Goal: Task Accomplishment & Management: Use online tool/utility

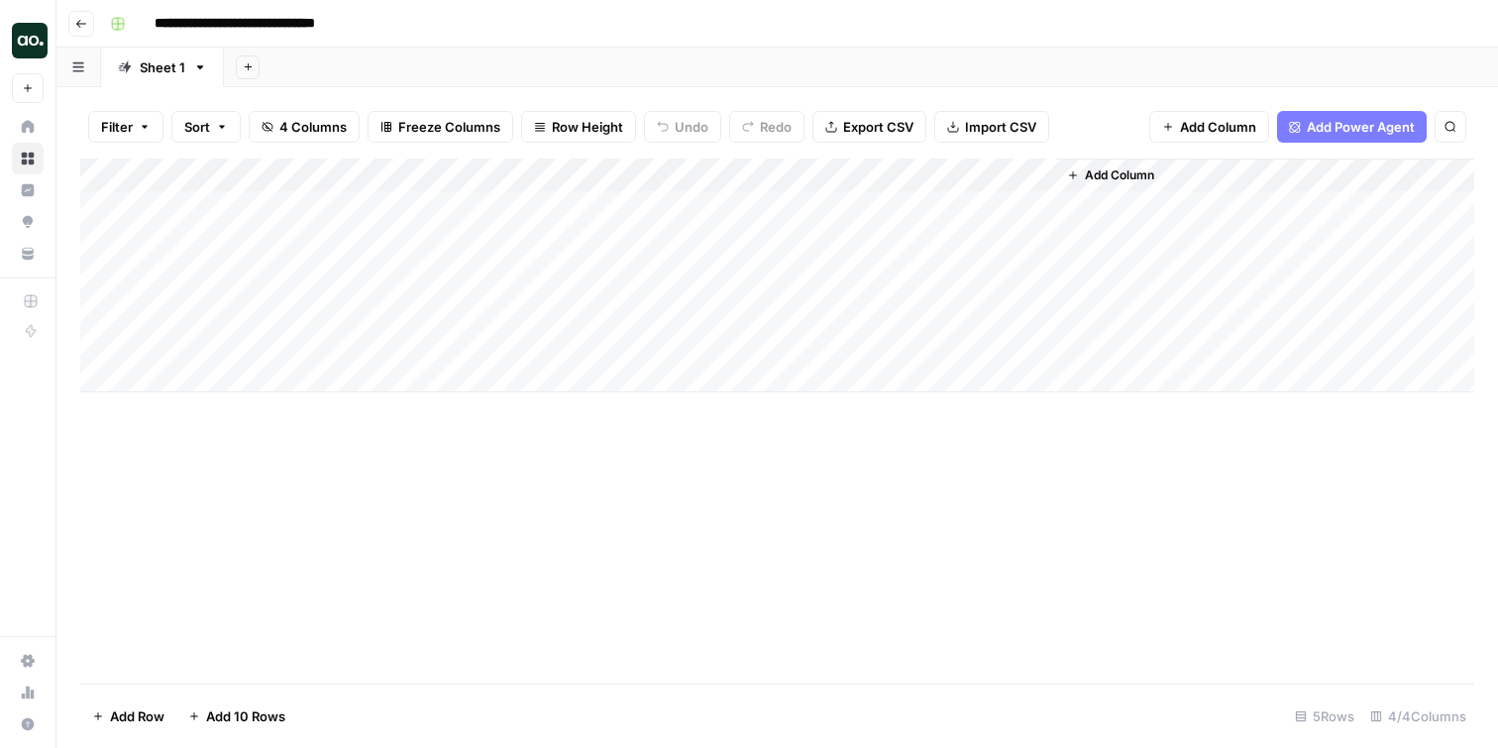
click at [75, 26] on icon "button" at bounding box center [81, 24] width 12 height 12
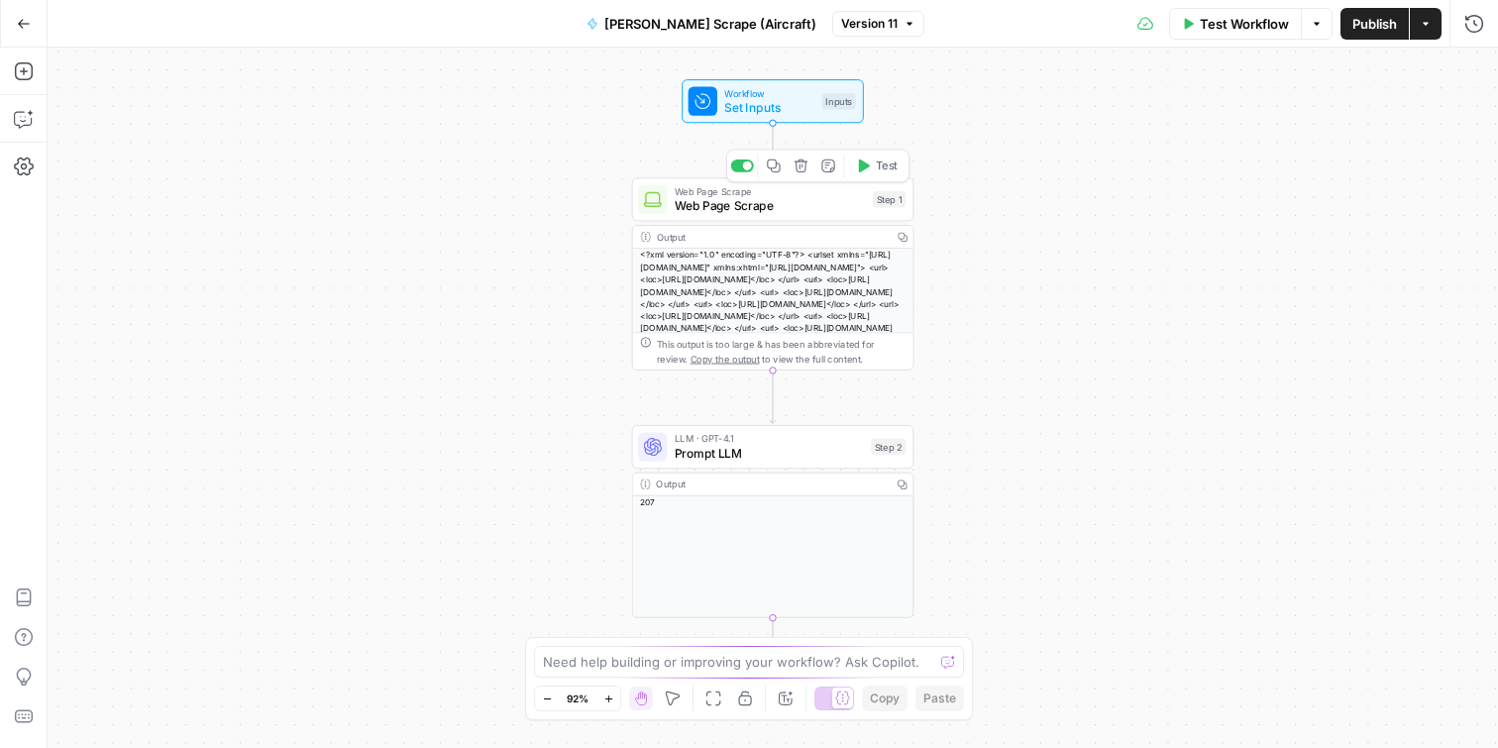
click at [782, 208] on span "Web Page Scrape" at bounding box center [770, 206] width 191 height 18
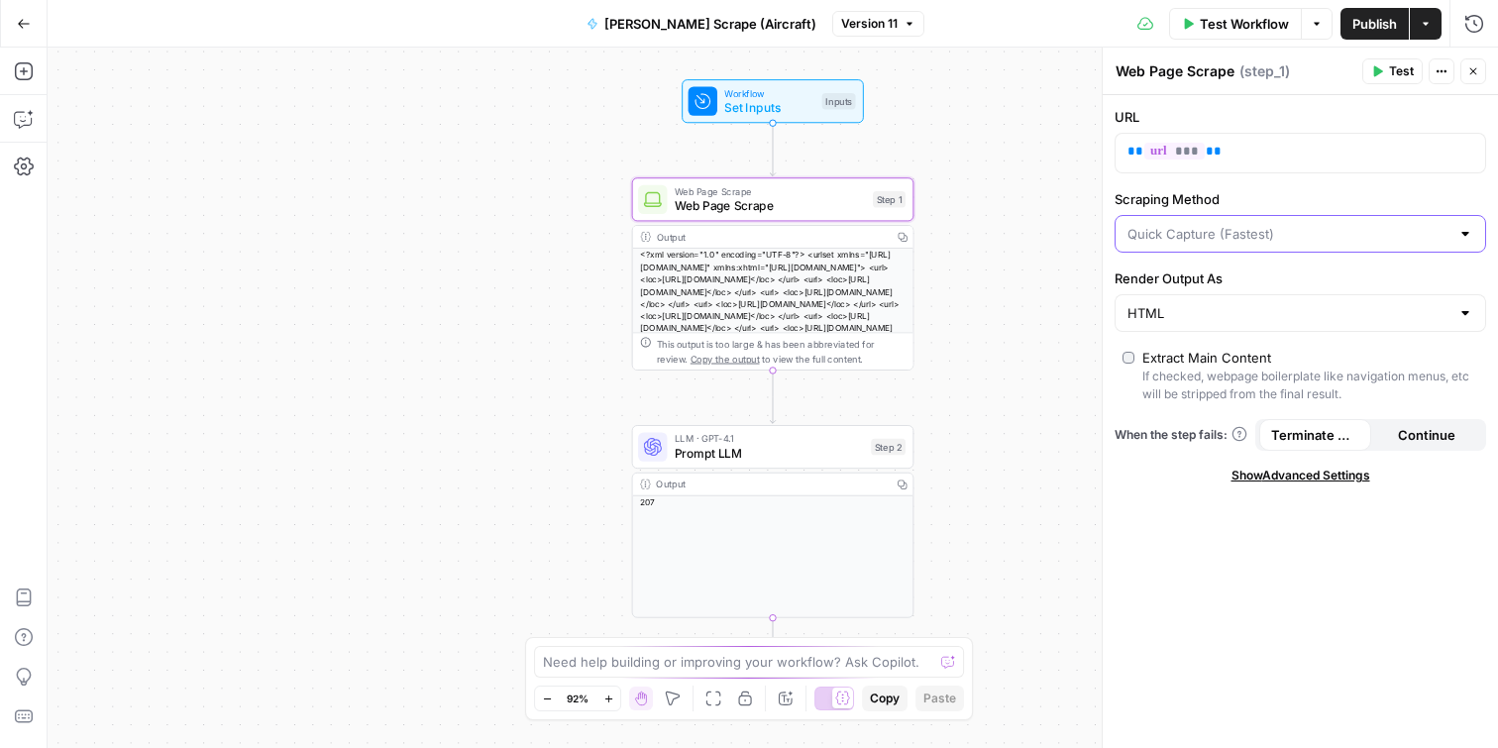
click at [1329, 233] on input "Scraping Method" at bounding box center [1288, 234] width 322 height 20
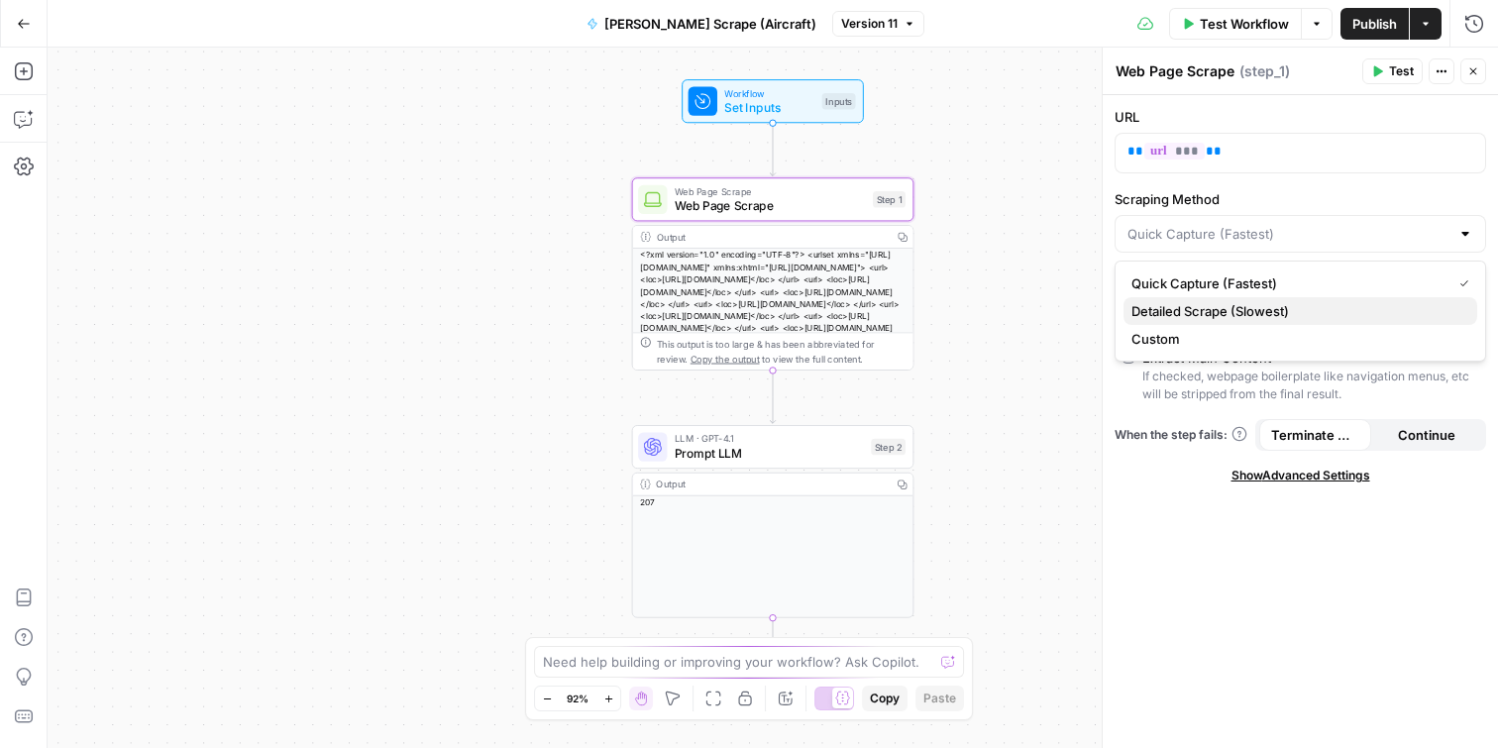
click at [1299, 317] on span "Detailed Scrape (Slowest)" at bounding box center [1296, 311] width 330 height 20
type input "Detailed Scrape (Slowest)"
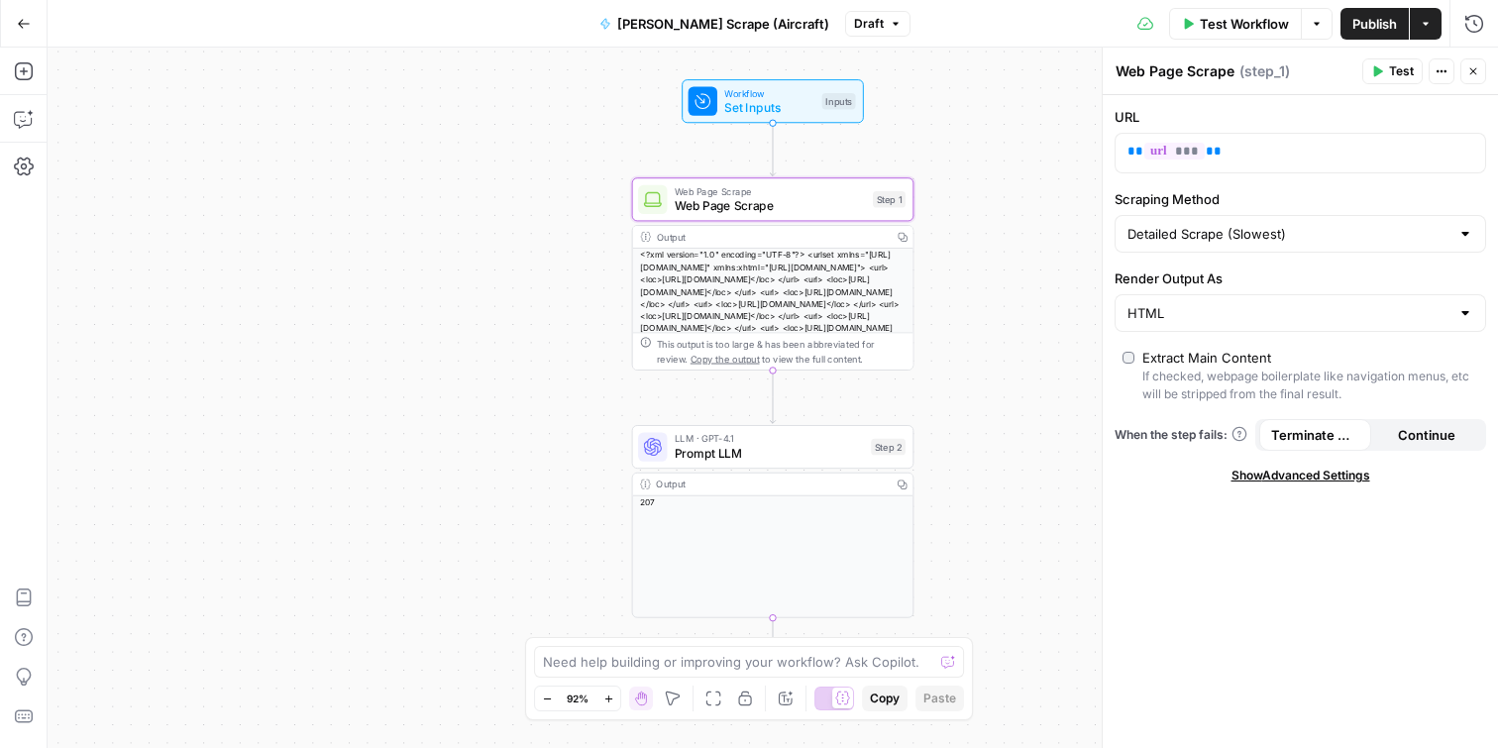
click at [1357, 17] on span "Publish" at bounding box center [1374, 24] width 45 height 20
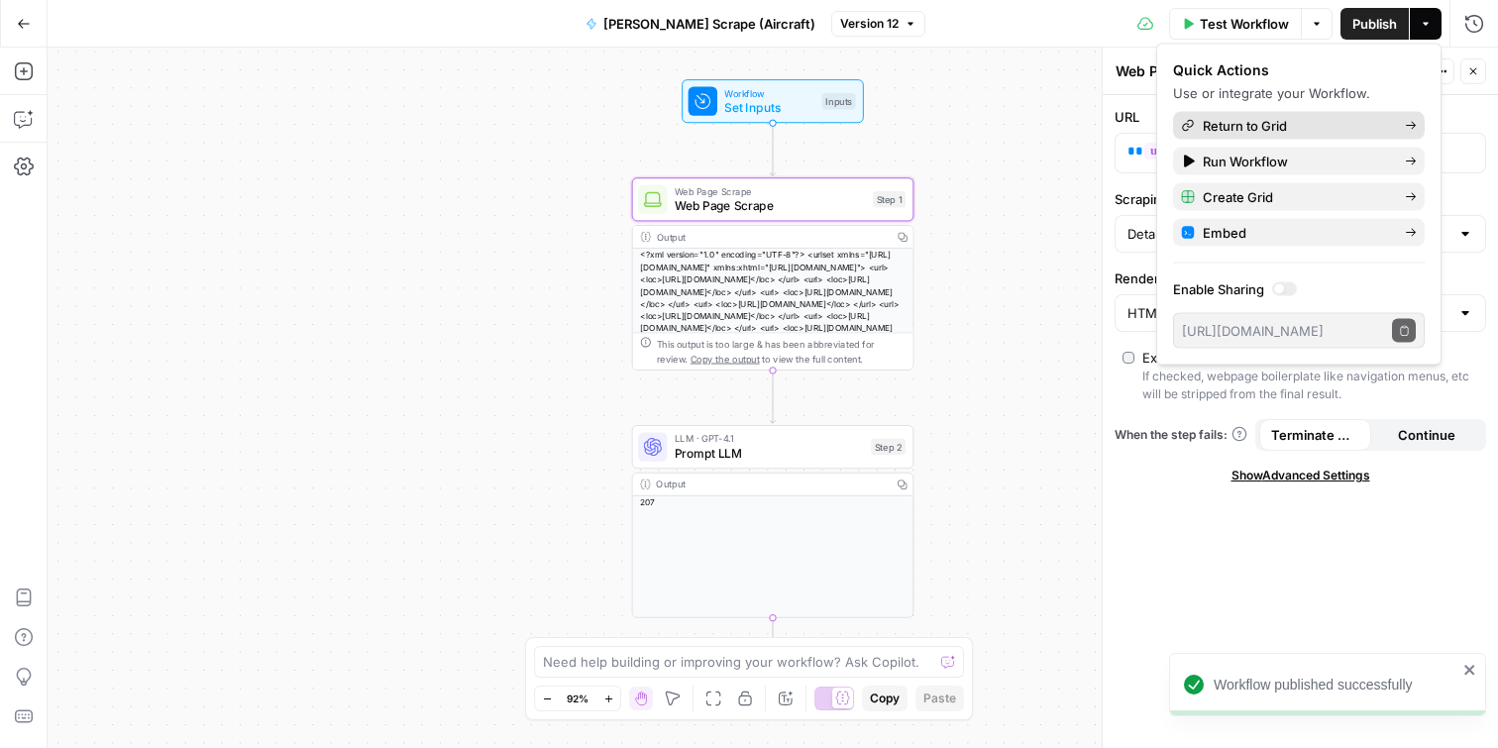
click at [1296, 124] on span "Return to Grid" at bounding box center [1295, 126] width 186 height 20
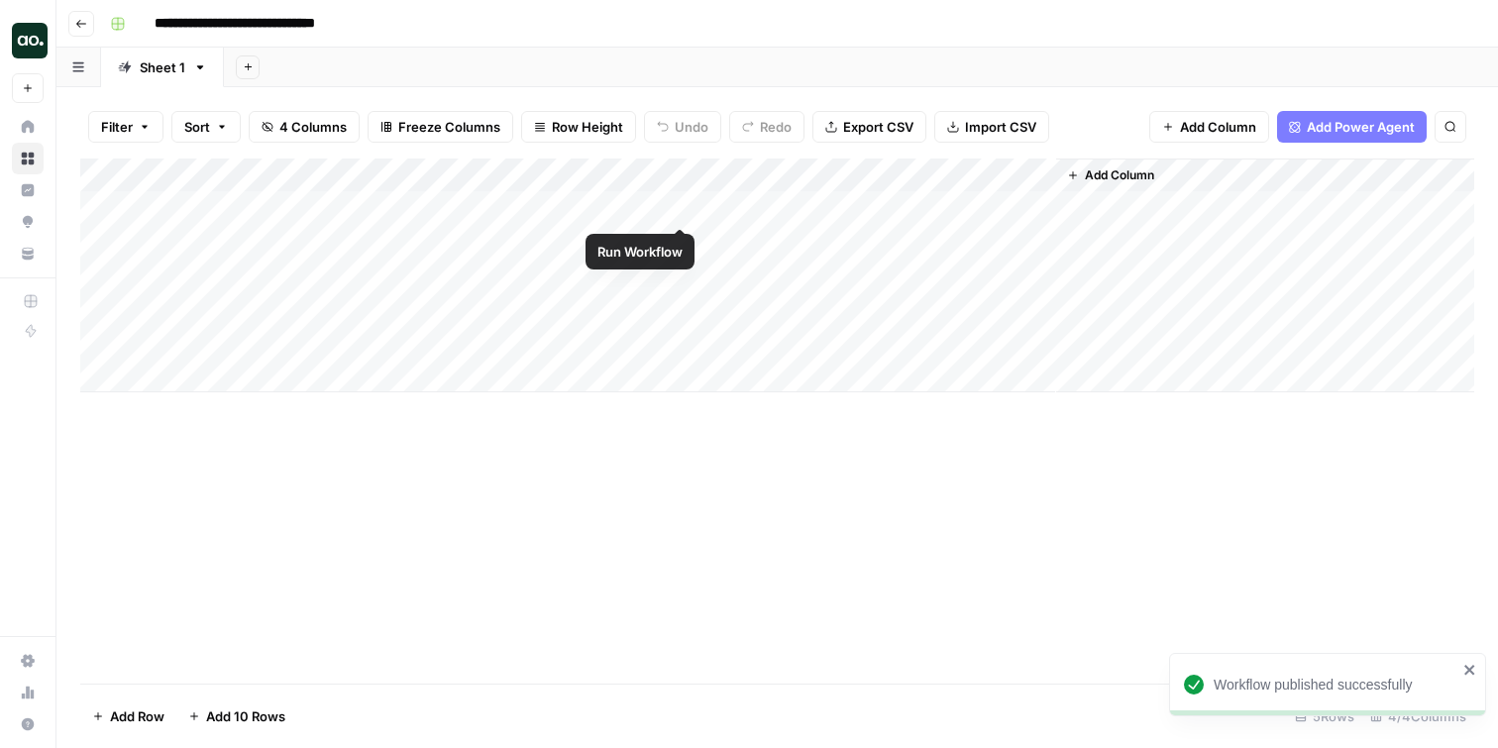
click at [679, 202] on div "Add Column" at bounding box center [777, 275] width 1394 height 234
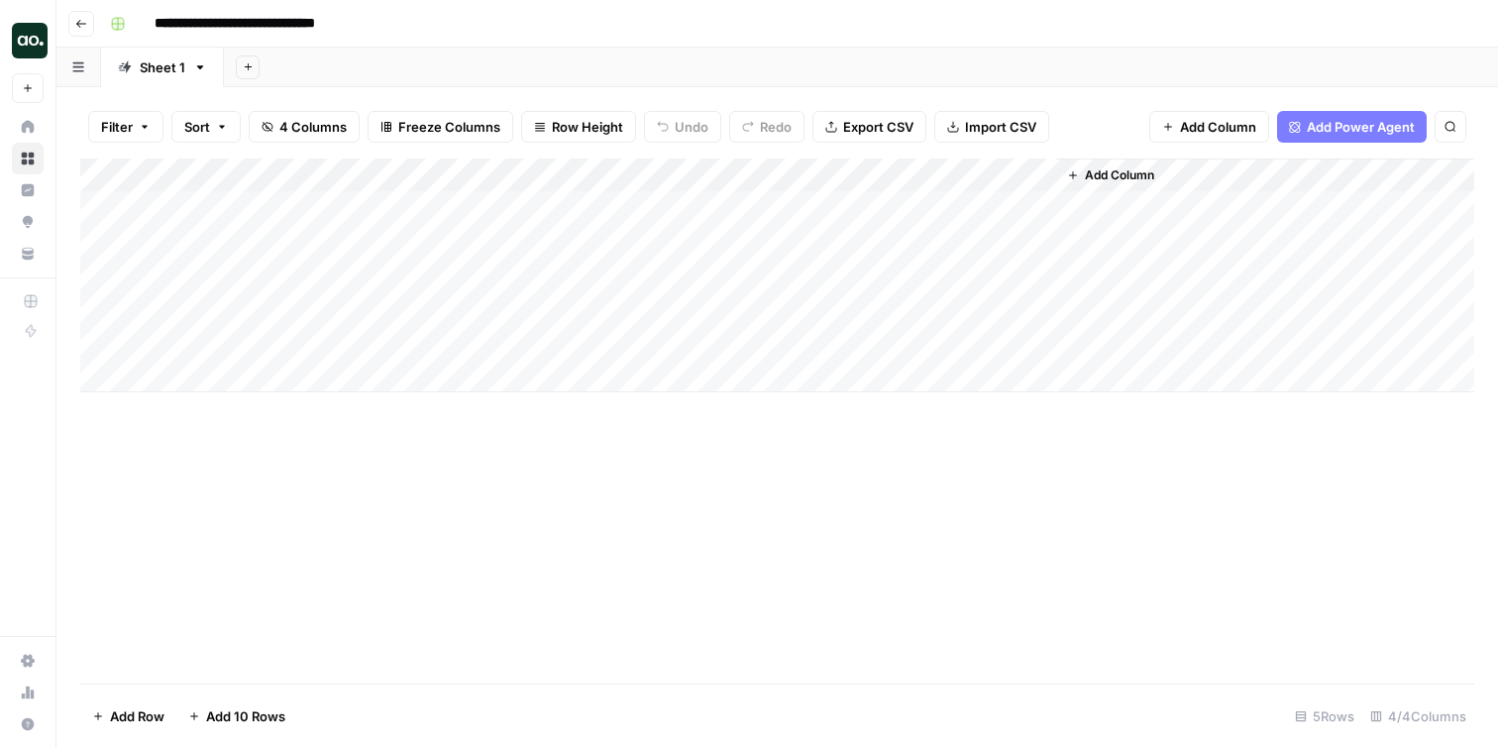
click at [596, 202] on div "Add Column" at bounding box center [777, 275] width 1394 height 234
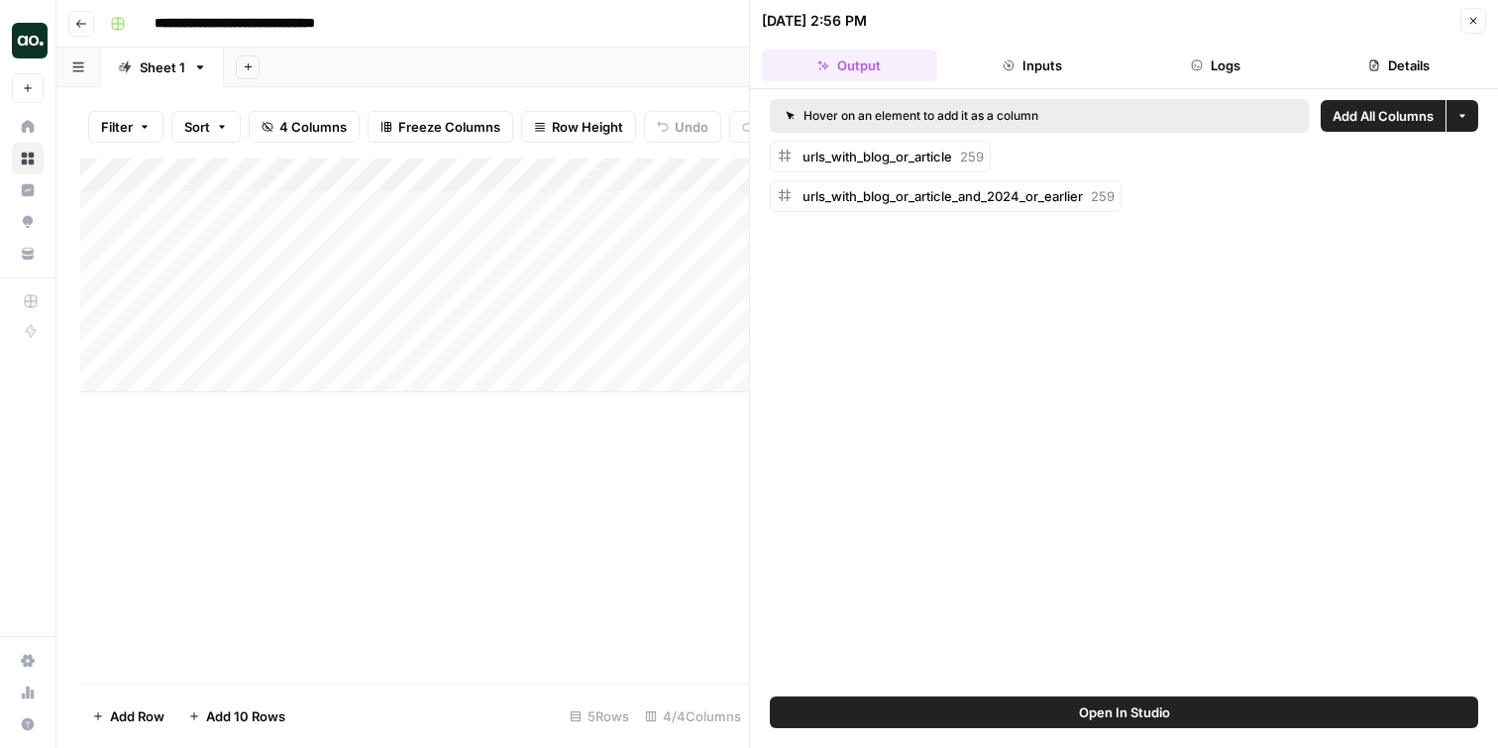
click at [627, 65] on div "Add Sheet" at bounding box center [861, 68] width 1274 height 40
click at [644, 55] on div "Add Sheet" at bounding box center [861, 68] width 1274 height 40
click at [1473, 21] on icon "button" at bounding box center [1473, 21] width 7 height 7
